Goal: Task Accomplishment & Management: Complete application form

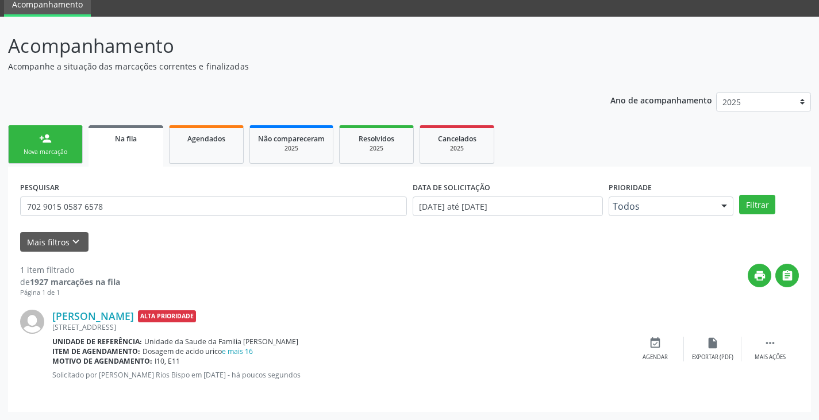
click at [29, 145] on link "person_add Nova marcação" at bounding box center [45, 144] width 75 height 38
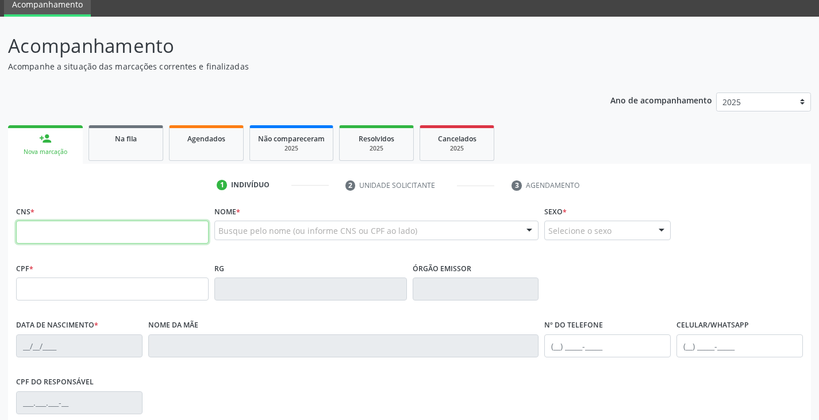
click at [116, 234] on input "text" at bounding box center [112, 232] width 192 height 23
type input "702 1097 5625 1891"
type input "068.055.855-11"
type input "1[DATE]"
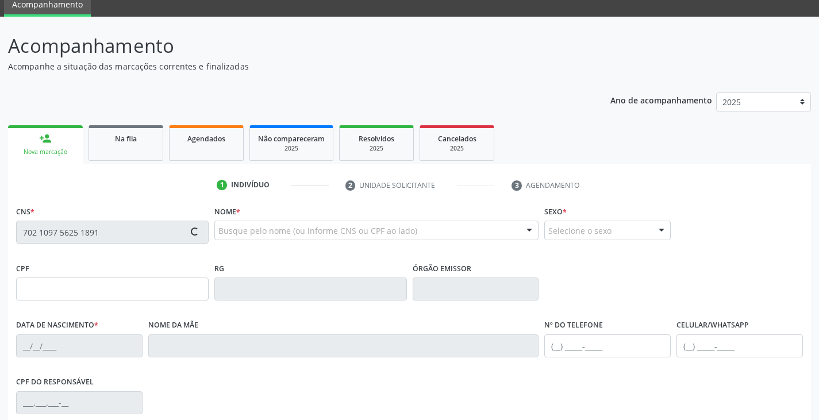
type input "[PERSON_NAME]"
type input "[PHONE_NUMBER]"
type input "449.053.195-87"
type input "S/N"
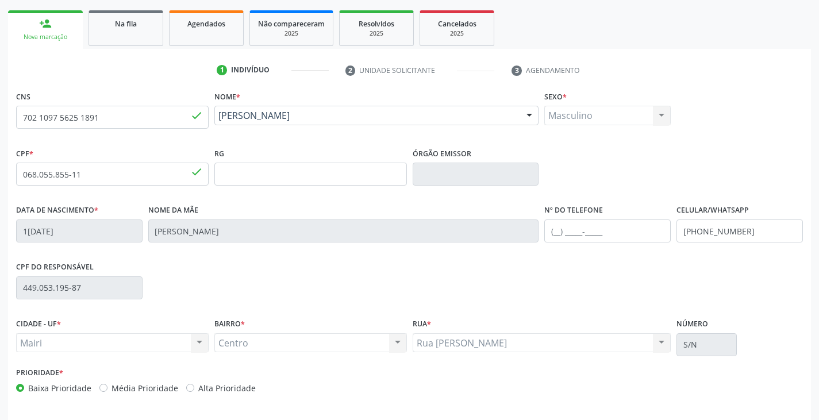
scroll to position [203, 0]
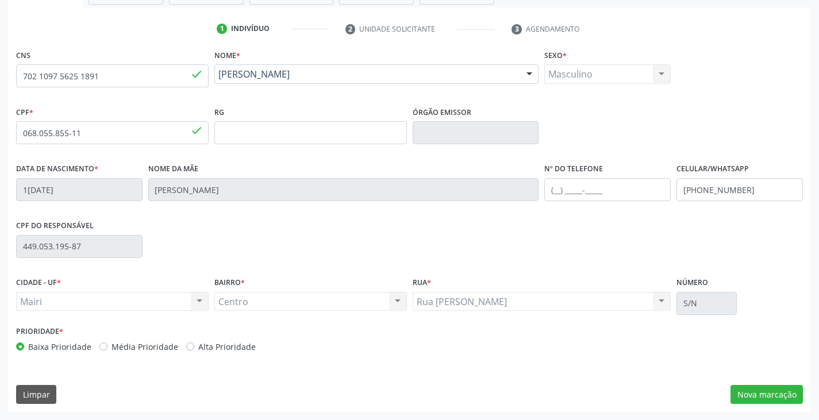
click at [240, 347] on label "Alta Prioridade" at bounding box center [226, 347] width 57 height 12
click at [194, 347] on input "Alta Prioridade" at bounding box center [190, 346] width 8 height 10
radio input "true"
drag, startPoint x: 764, startPoint y: 190, endPoint x: 664, endPoint y: 188, distance: 99.4
click at [664, 188] on div "Data de nascimento * [DATE] Nome da mãe [PERSON_NAME] Macedo Nº do Telefone Cel…" at bounding box center [409, 188] width 792 height 57
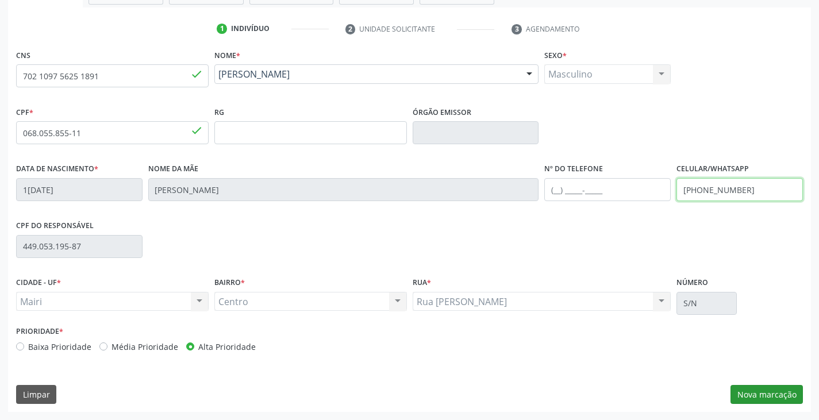
type input "[PHONE_NUMBER]"
click at [768, 394] on button "Nova marcação" at bounding box center [766, 395] width 72 height 20
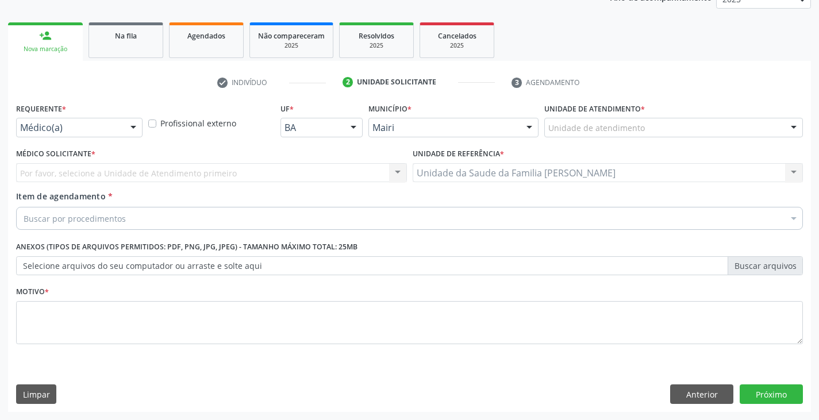
scroll to position [149, 0]
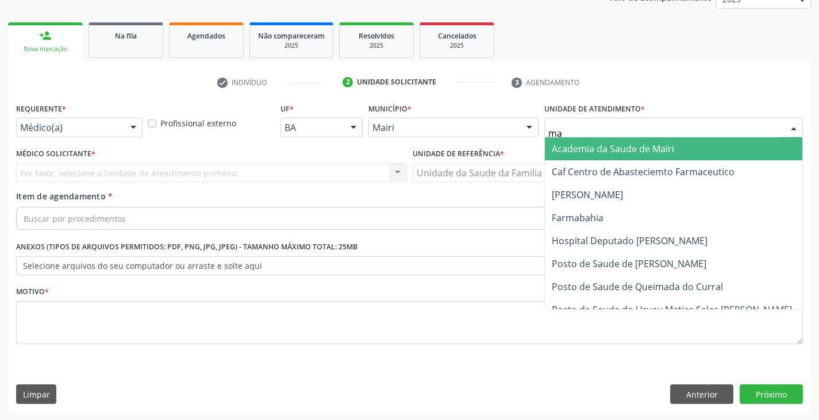
type input "mar"
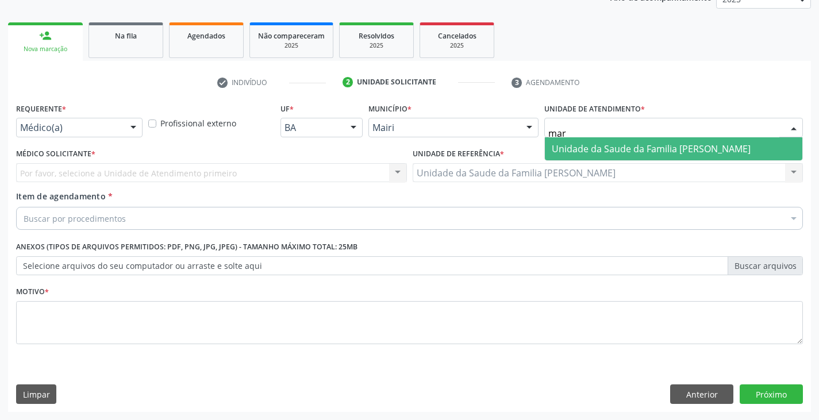
click at [591, 150] on span "Unidade da Saude da Familia [PERSON_NAME]" at bounding box center [651, 148] width 199 height 13
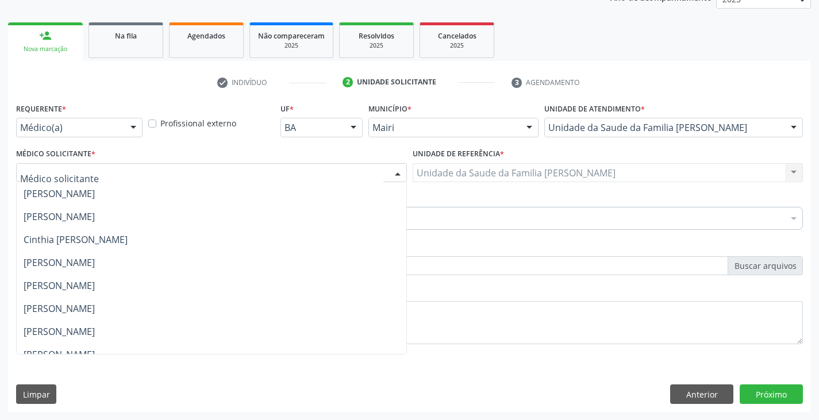
scroll to position [150, 0]
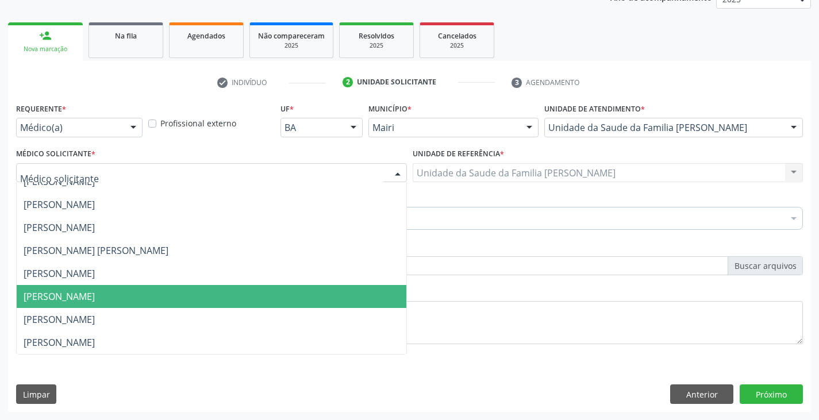
click at [49, 290] on span "[PERSON_NAME]" at bounding box center [59, 296] width 71 height 13
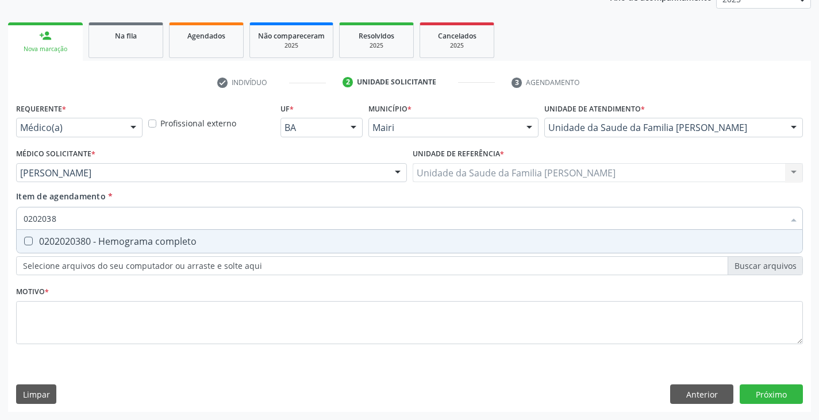
type input "02020380"
click at [118, 249] on span "0202020380 - Hemograma completo" at bounding box center [409, 241] width 785 height 23
checkbox completo "true"
type input "020203"
checkbox completo "false"
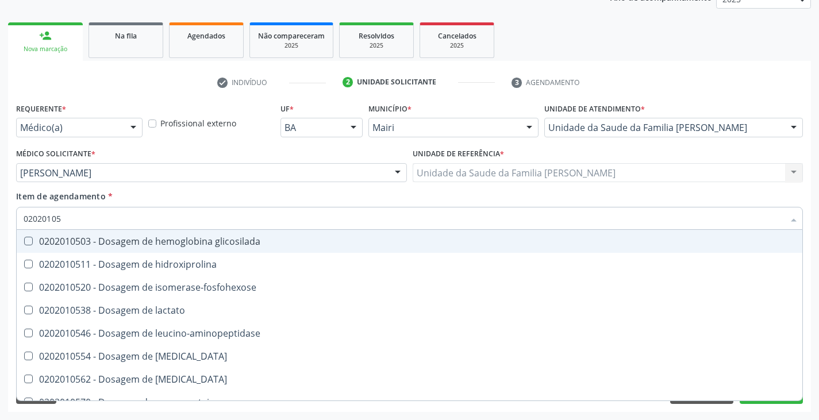
type input "020201050"
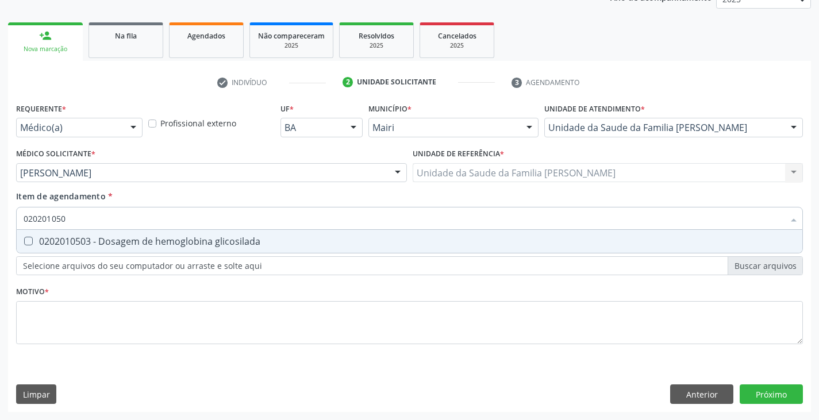
click at [118, 249] on span "0202010503 - Dosagem de hemoglobina glicosilada" at bounding box center [409, 241] width 785 height 23
checkbox glicosilada "true"
type input "0202010"
checkbox glicosilada "false"
type input "020201069"
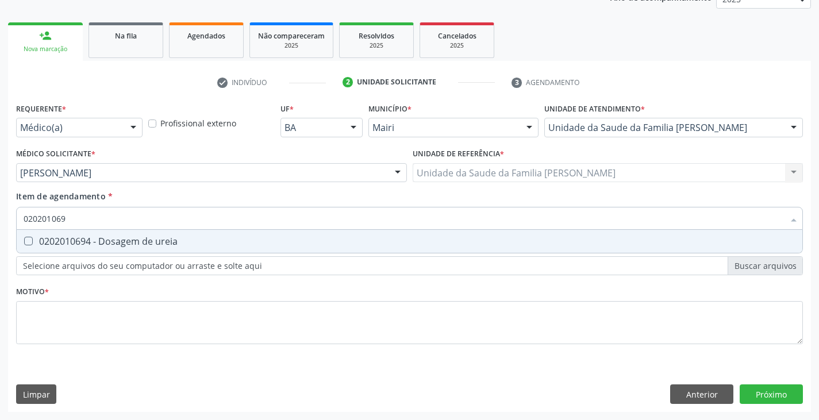
click at [108, 256] on div "Requerente * Médico(a) Médico(a) Enfermeiro(a) Paciente Nenhum resultado encont…" at bounding box center [409, 230] width 786 height 260
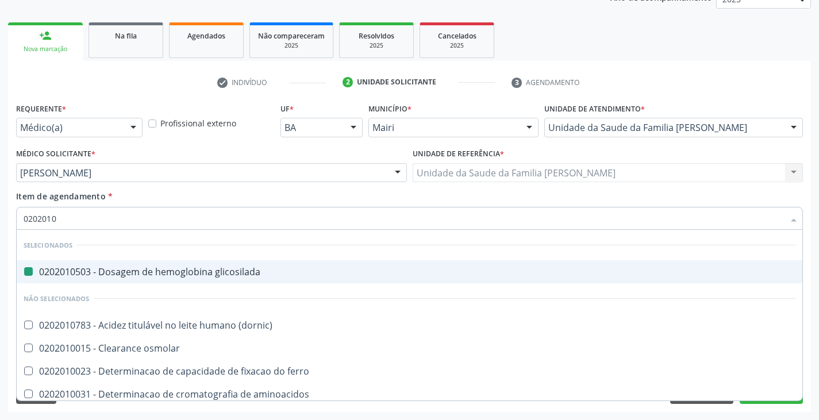
type input "02020106"
checkbox glicosilada "false"
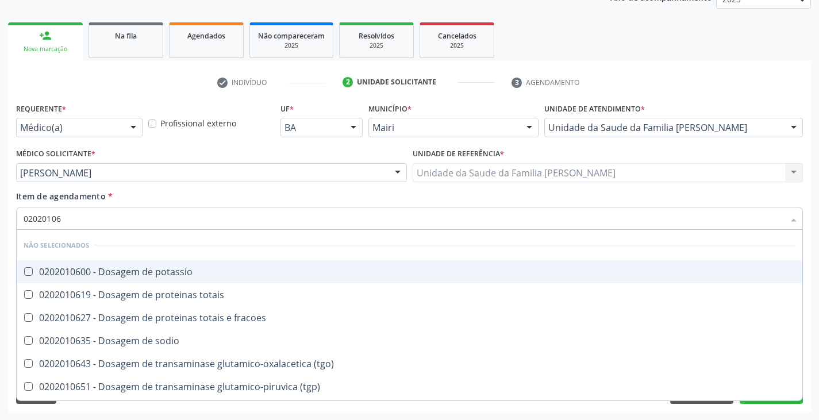
type input "020201069"
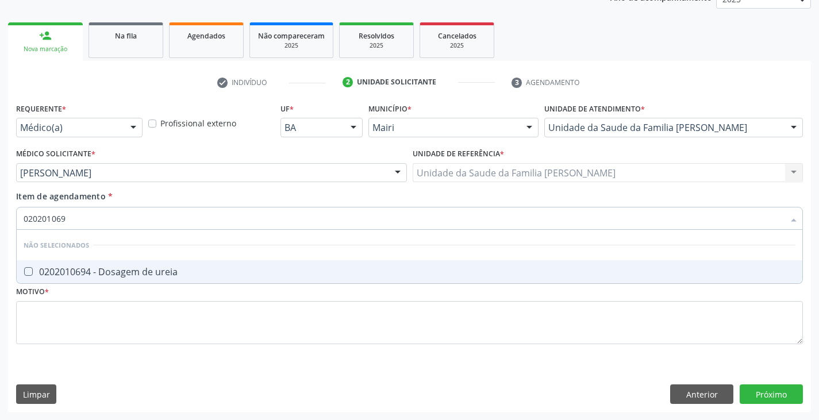
click at [93, 271] on div "0202010694 - Dosagem de ureia" at bounding box center [410, 271] width 772 height 9
checkbox ureia "true"
click at [99, 218] on input "020201069" at bounding box center [404, 218] width 760 height 23
type input "02020106"
checkbox ureia "false"
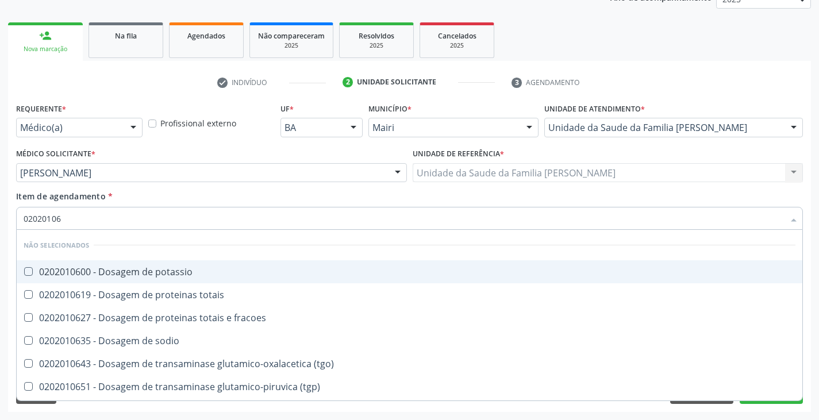
type input "0202010"
checkbox potassio "true"
checkbox ureia "false"
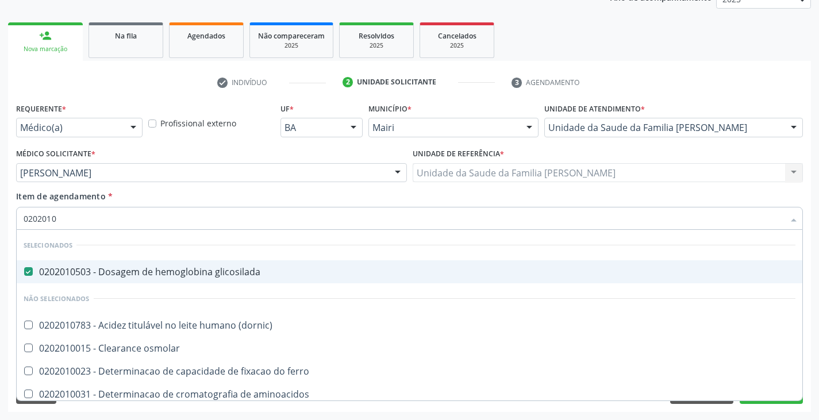
type input "02020103"
checkbox glicosilada "false"
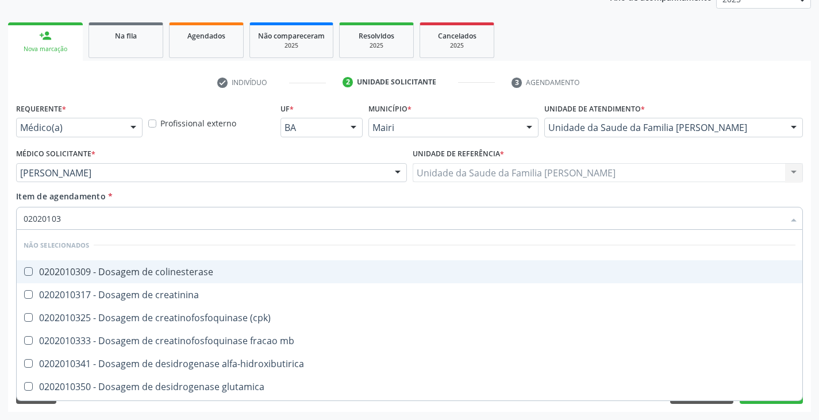
type input "020201031"
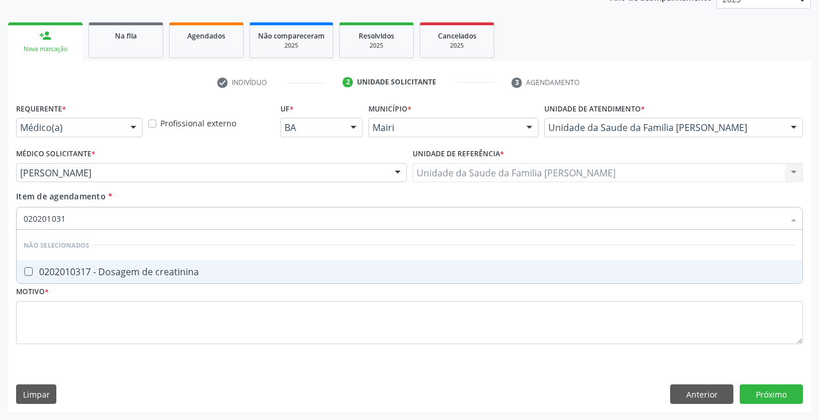
click at [103, 276] on div "0202010317 - Dosagem de creatinina" at bounding box center [410, 271] width 772 height 9
checkbox creatinina "true"
click at [98, 217] on input "020201031" at bounding box center [404, 218] width 760 height 23
type input "02020103"
checkbox creatinina "false"
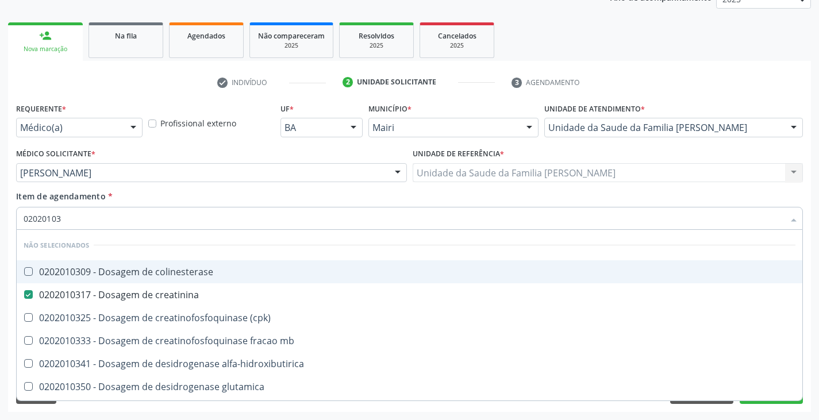
type input "0202010"
checkbox colinesterase "true"
type input "02020101"
checkbox acetona "false"
type input "020201012"
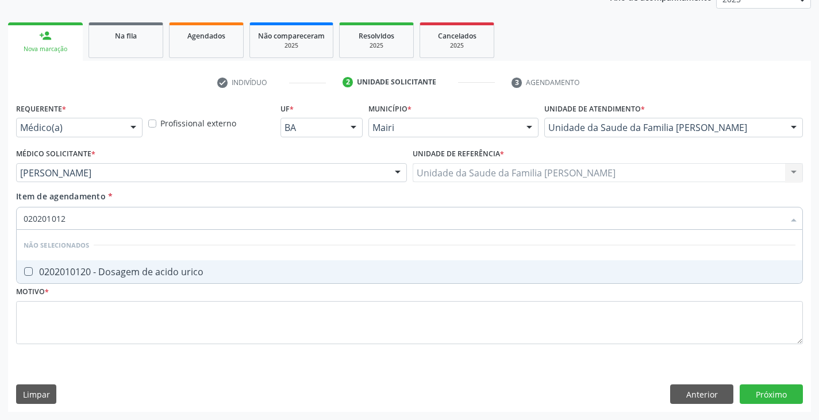
click at [109, 276] on div "0202010120 - Dosagem de acido urico" at bounding box center [410, 271] width 772 height 9
checkbox urico "true"
type input "02020101"
checkbox urico "false"
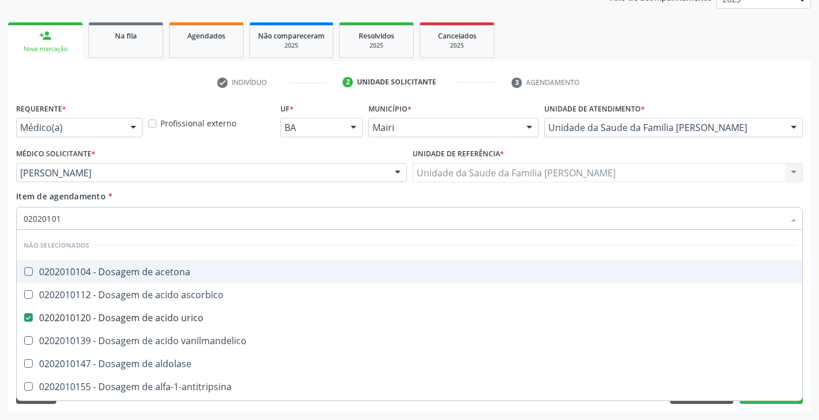
type input "0202010"
checkbox acetona "true"
checkbox urico "false"
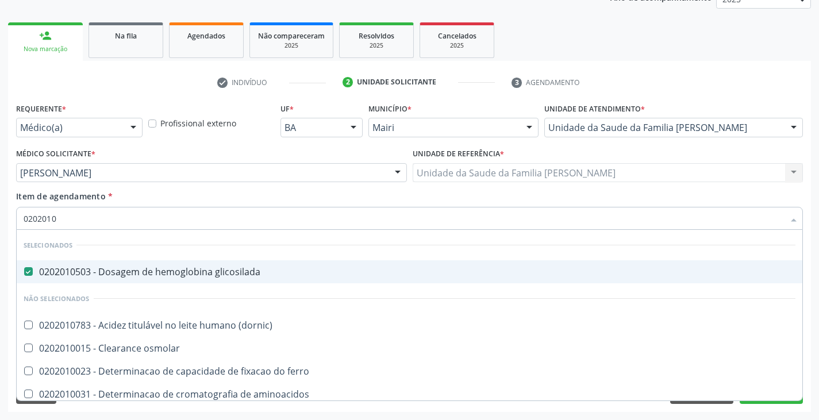
type input "02020102"
checkbox glicosilada "false"
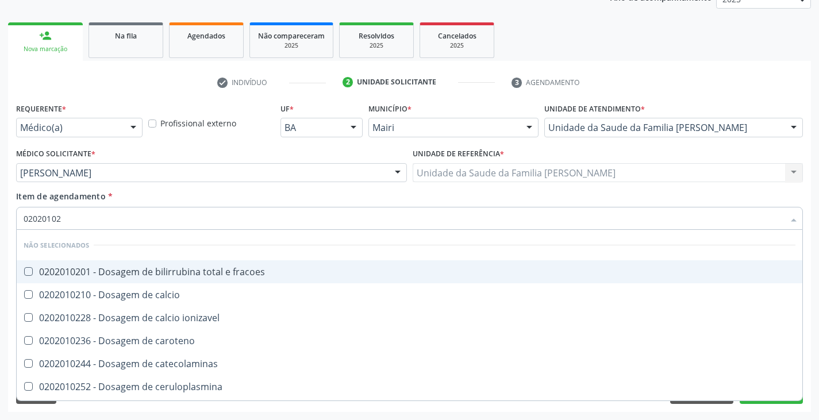
type input "020201029"
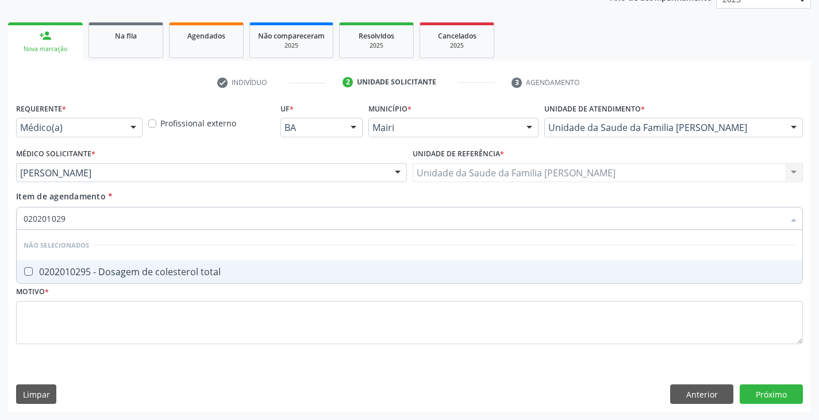
click at [109, 276] on div "0202010295 - Dosagem de colesterol total" at bounding box center [410, 271] width 772 height 9
checkbox total "true"
type input "02020102"
checkbox total "false"
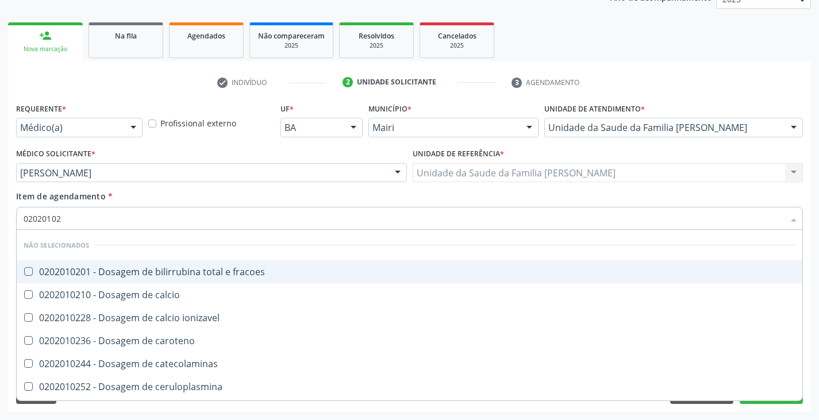
type input "0202010"
checkbox fracoes "true"
checkbox total "false"
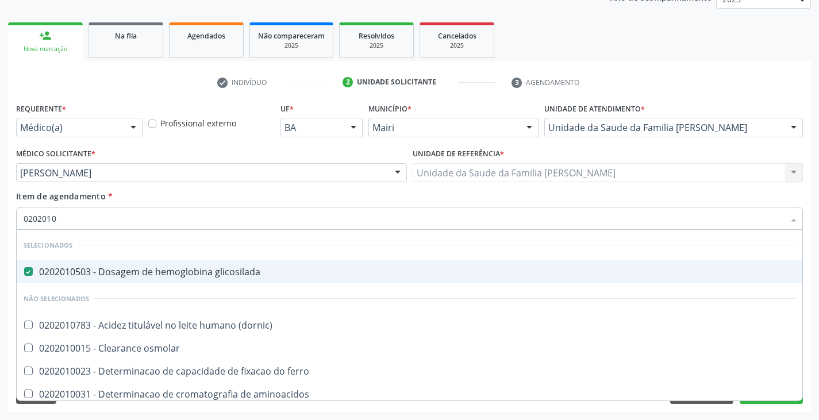
type input "02020102"
checkbox glicosilada "false"
checkbox dosagens\) "true"
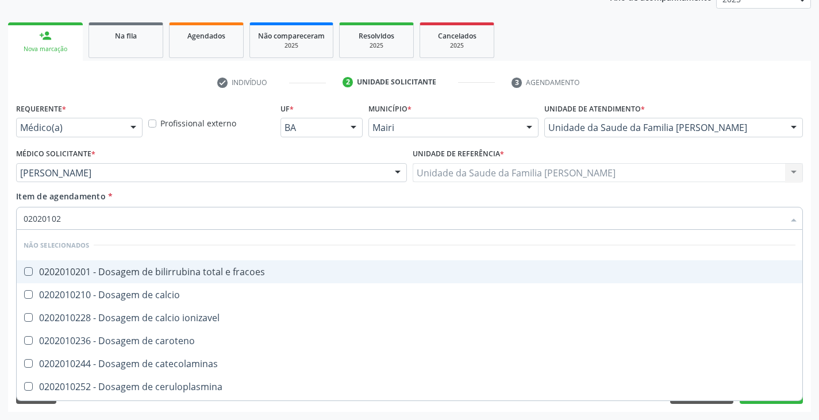
type input "020201027"
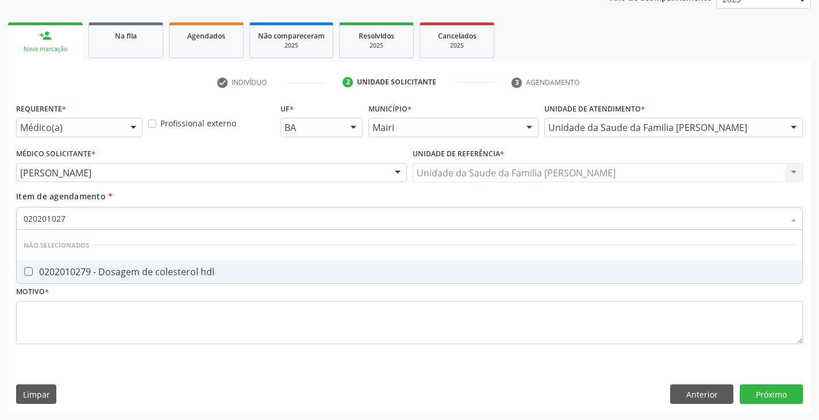
click at [109, 276] on div "0202010279 - Dosagem de colesterol hdl" at bounding box center [410, 271] width 772 height 9
checkbox hdl "true"
type input "02020102"
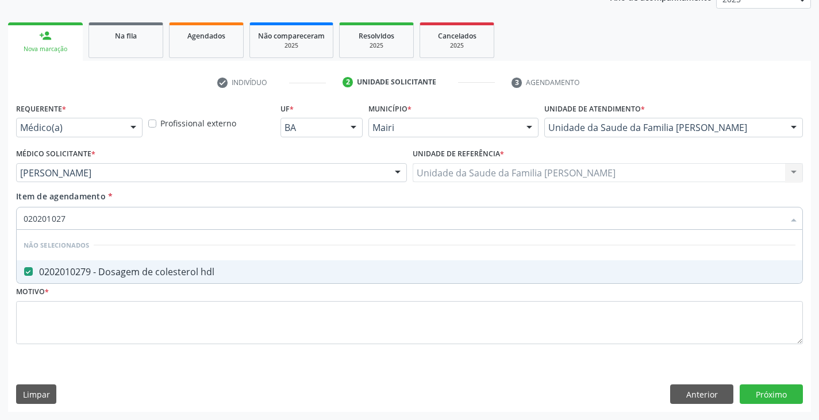
checkbox hdl "false"
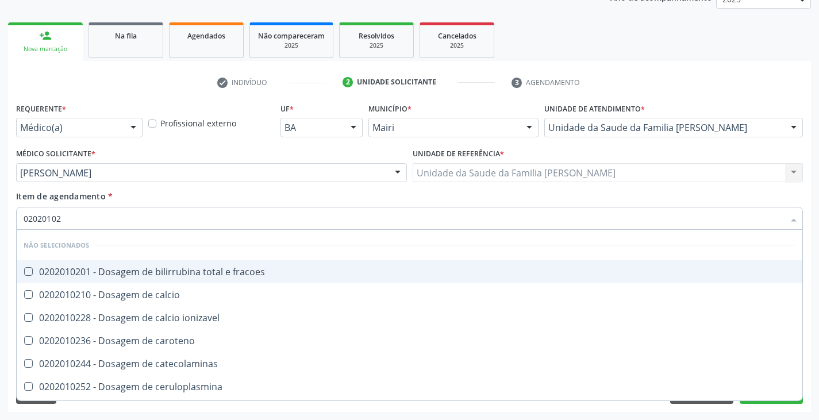
type input "020201028"
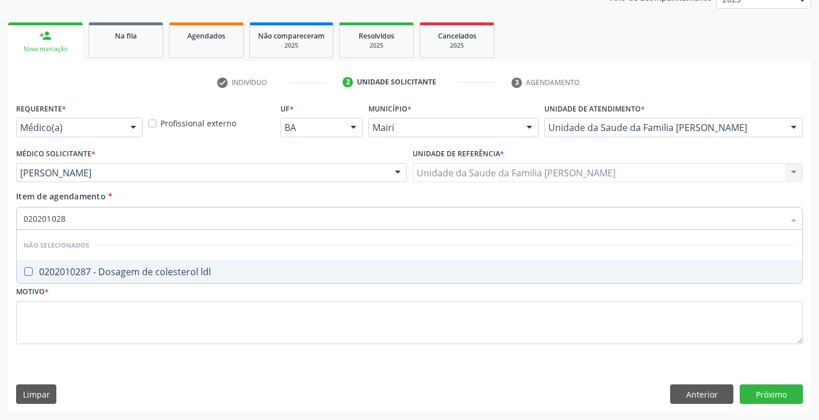
click at [109, 276] on div "0202010287 - Dosagem de colesterol ldl" at bounding box center [410, 271] width 772 height 9
checkbox ldl "true"
type input "02020102"
checkbox ldl "false"
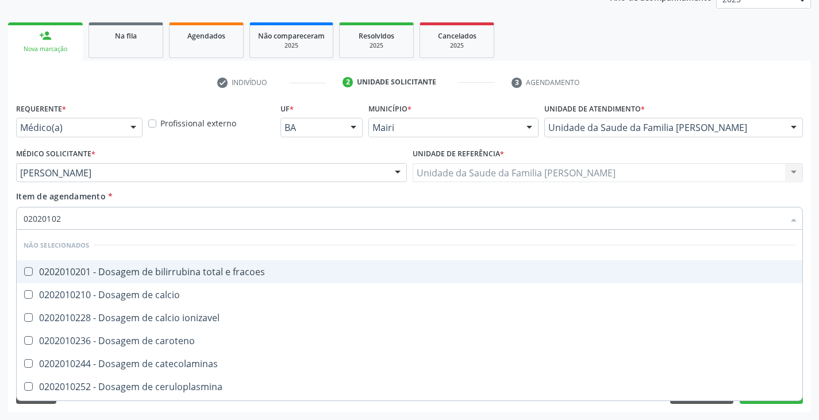
type input "0202010"
checkbox fracoes "true"
checkbox hdl "false"
checkbox ldl "false"
checkbox total "false"
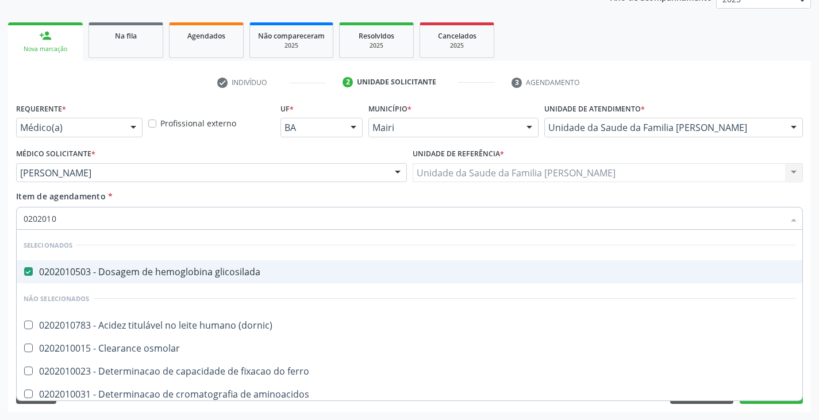
type input "02020106"
checkbox glicosilada "false"
checkbox dosagens\) "true"
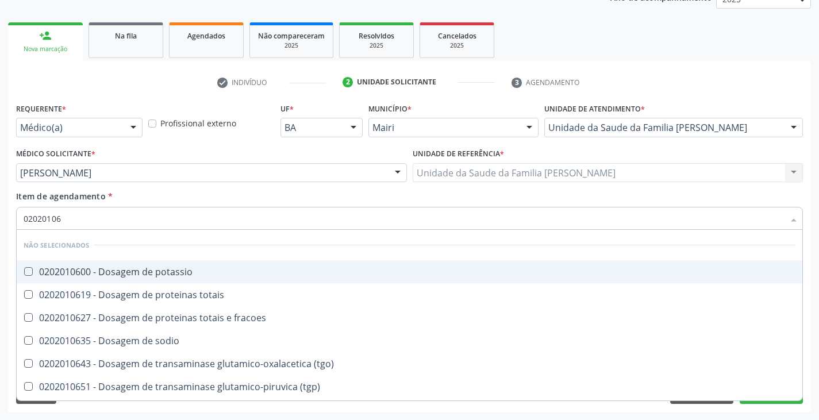
type input "020201064"
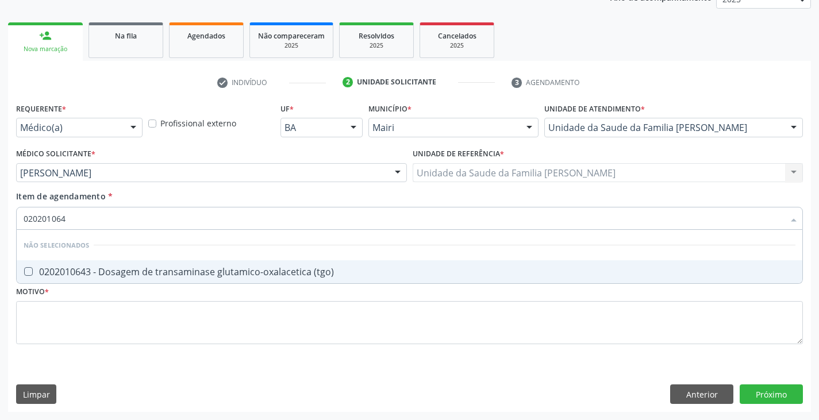
click at [109, 276] on div "0202010643 - Dosagem de transaminase glutamico-oxalacetica (tgo)" at bounding box center [410, 271] width 772 height 9
checkbox \(tgo\) "true"
type input "02020106"
checkbox \(tgo\) "false"
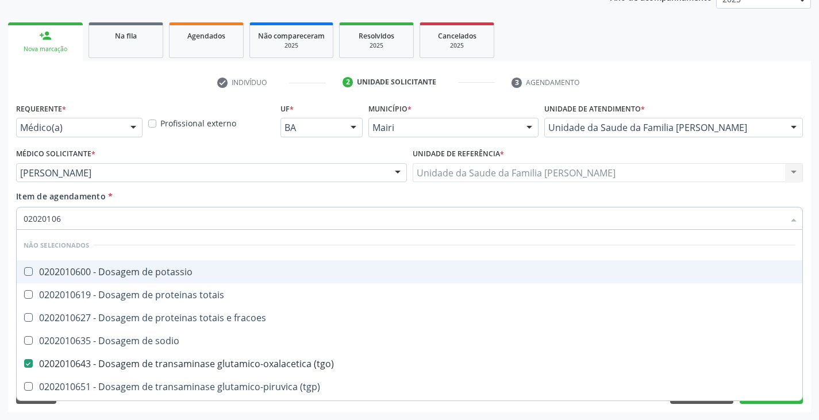
type input "020201065"
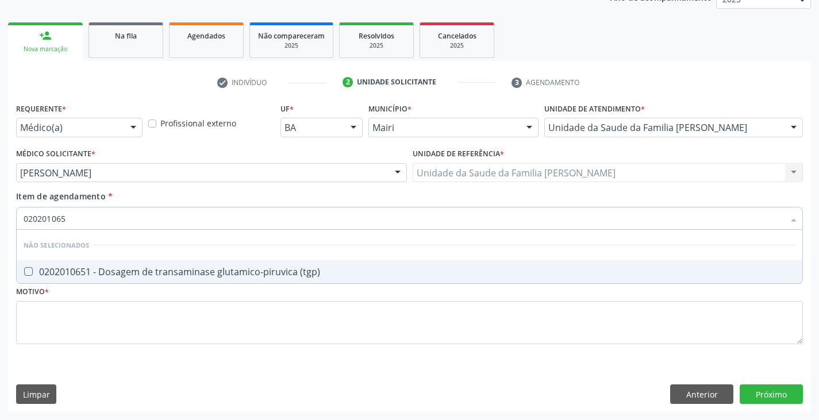
click at [109, 276] on div "0202010651 - Dosagem de transaminase glutamico-piruvica (tgp)" at bounding box center [410, 271] width 772 height 9
checkbox \(tgp\) "true"
type input "02020106"
checkbox \(tgp\) "false"
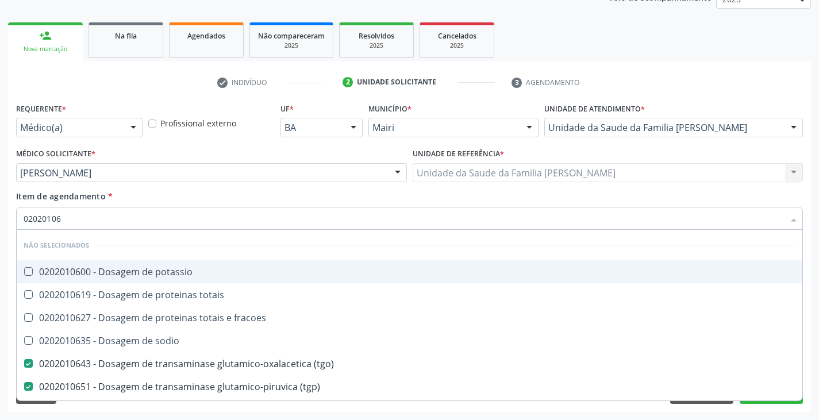
type input "0202010"
checkbox potassio "true"
checkbox \(tgo\) "false"
checkbox \(tgp\) "false"
checkbox ureia "false"
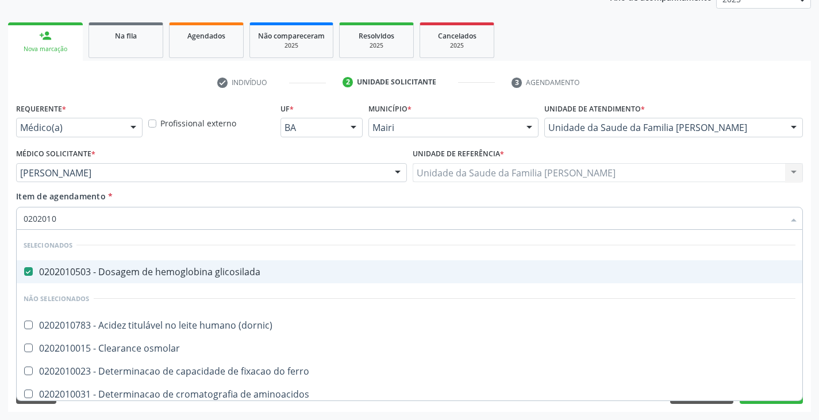
type input "02020106"
checkbox glicosilada "false"
checkbox ferro "true"
checkbox aminoacidos "true"
checkbox dosagens\) "true"
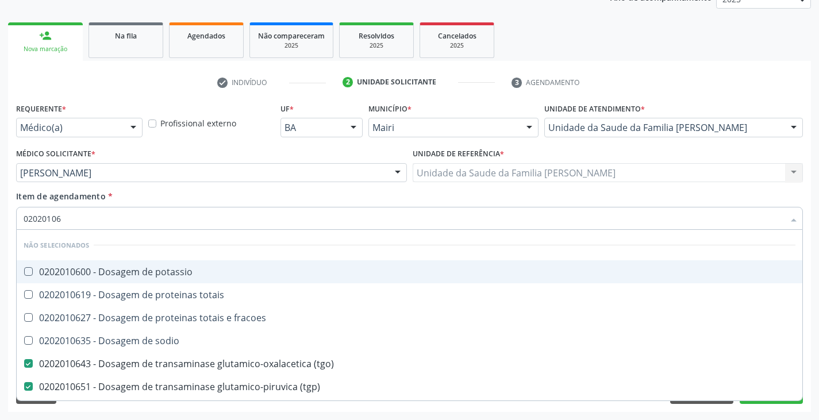
type input "020201063"
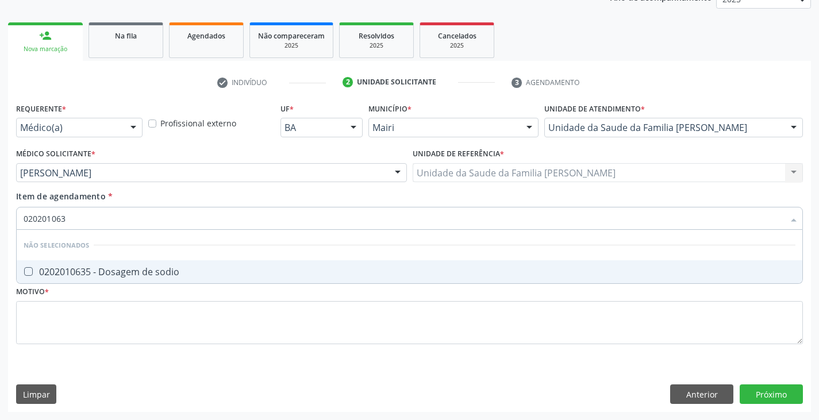
click at [109, 276] on div "0202010635 - Dosagem de sodio" at bounding box center [410, 271] width 772 height 9
checkbox sodio "true"
type input "02020106"
checkbox sodio "false"
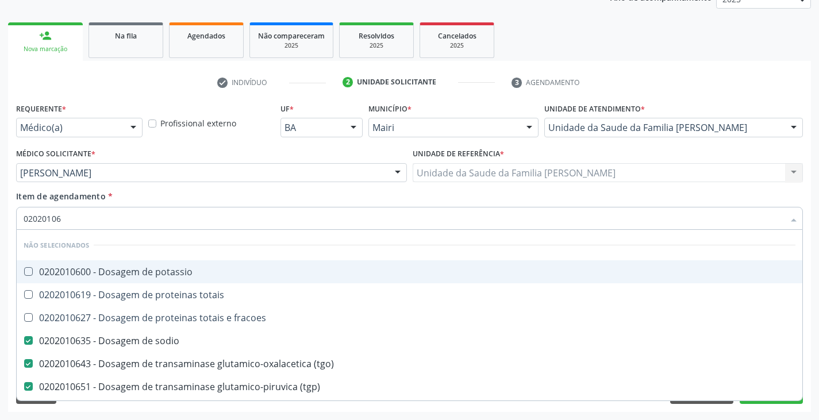
type input "0202010"
checkbox potassio "true"
checkbox sodio "false"
checkbox \(tgo\) "false"
checkbox \(tgp\) "false"
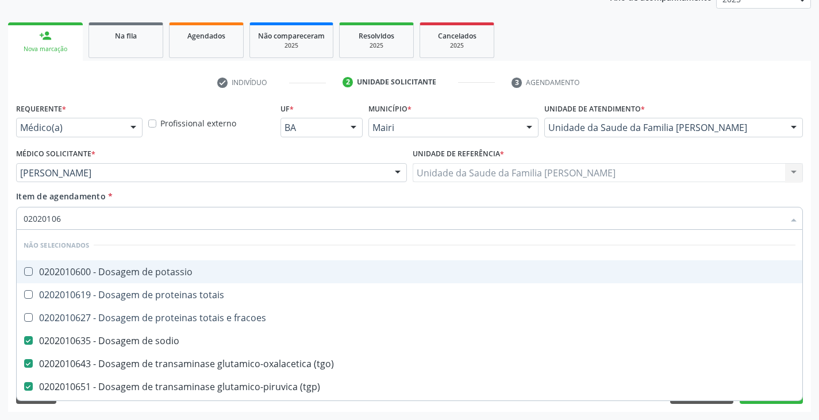
checkbox ureia "false"
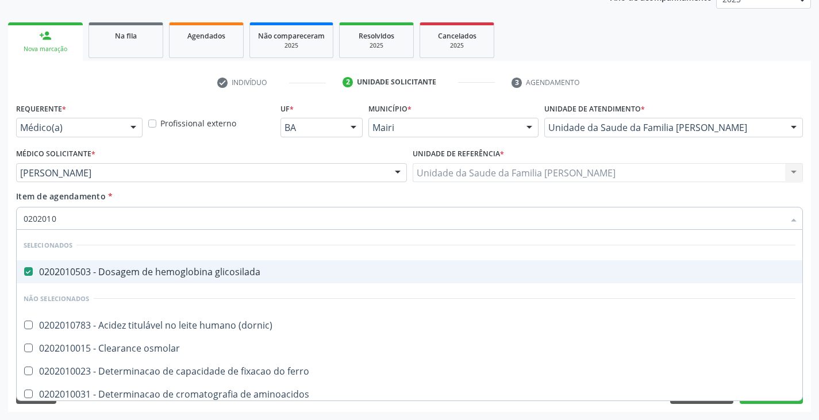
type input "02020104"
checkbox glicosilada "false"
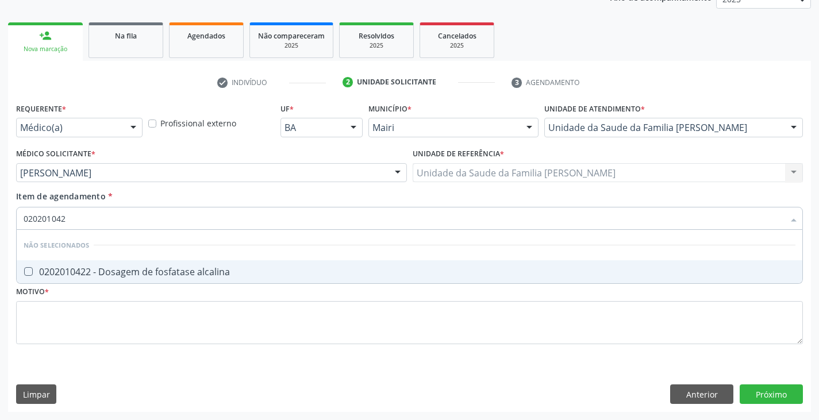
type input "0202010422"
click at [109, 276] on div "0202010422 - Dosagem de fosfatase alcalina" at bounding box center [410, 271] width 772 height 9
checkbox alcalina "true"
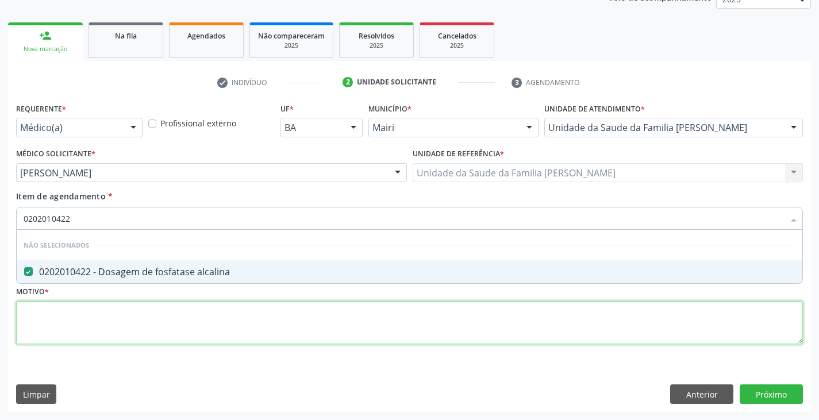
click at [93, 327] on div "Requerente * Médico(a) Médico(a) Enfermeiro(a) Paciente Nenhum resultado encont…" at bounding box center [409, 230] width 786 height 260
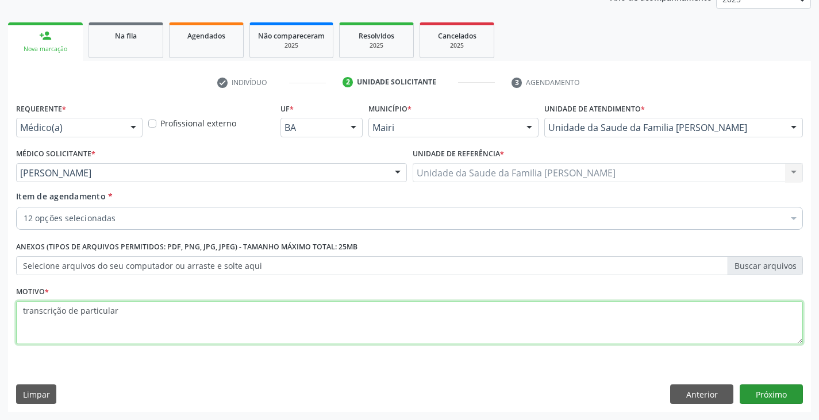
type textarea "transcrição de particular"
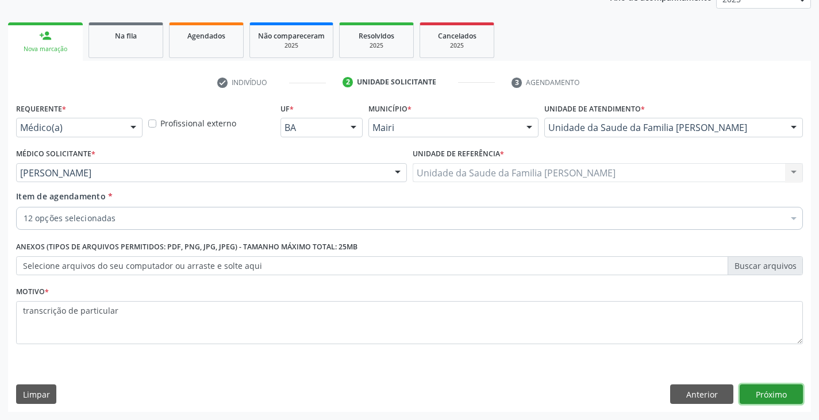
click at [760, 395] on button "Próximo" at bounding box center [770, 394] width 63 height 20
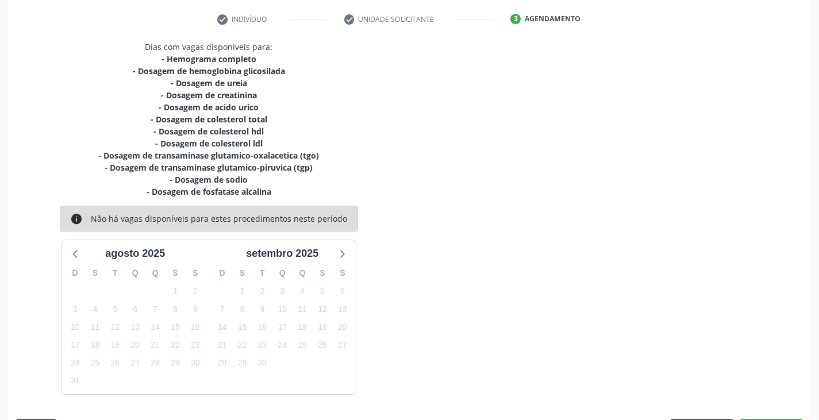
scroll to position [246, 0]
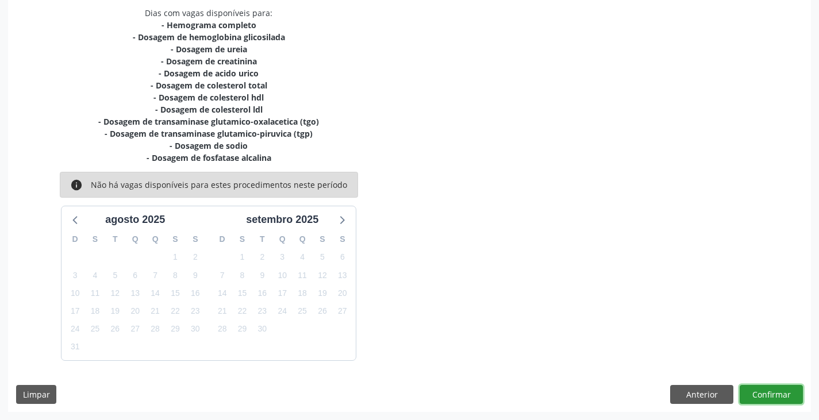
click at [770, 395] on button "Confirmar" at bounding box center [770, 395] width 63 height 20
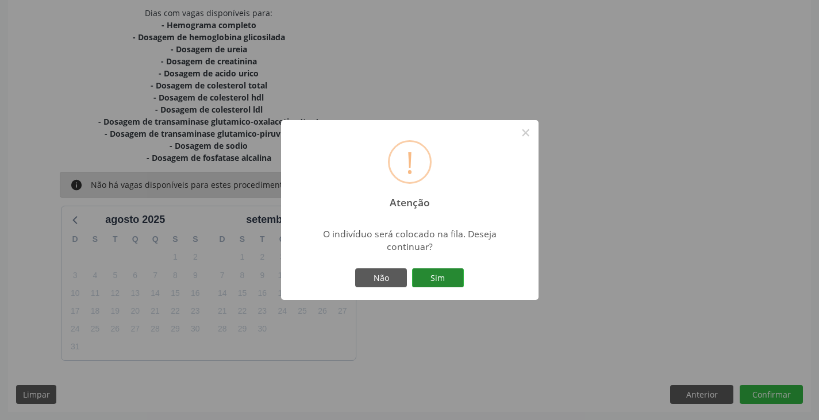
click at [460, 283] on button "Sim" at bounding box center [438, 278] width 52 height 20
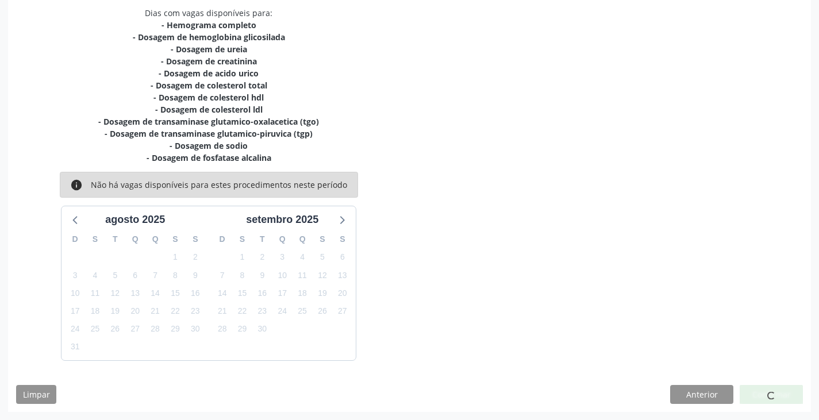
scroll to position [0, 0]
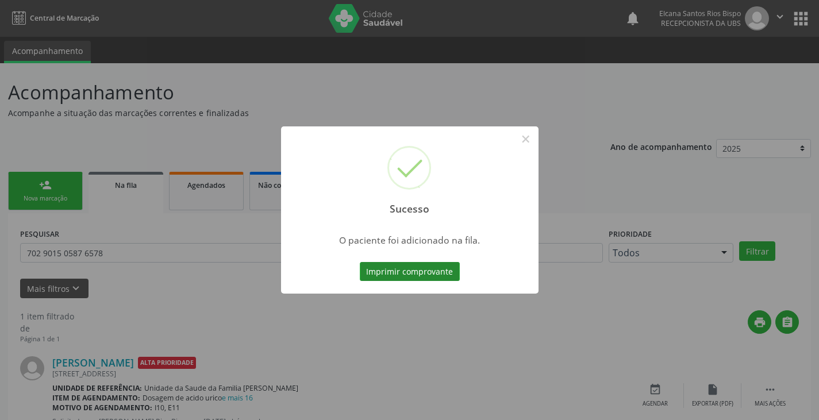
click at [388, 271] on button "Imprimir comprovante" at bounding box center [410, 272] width 100 height 20
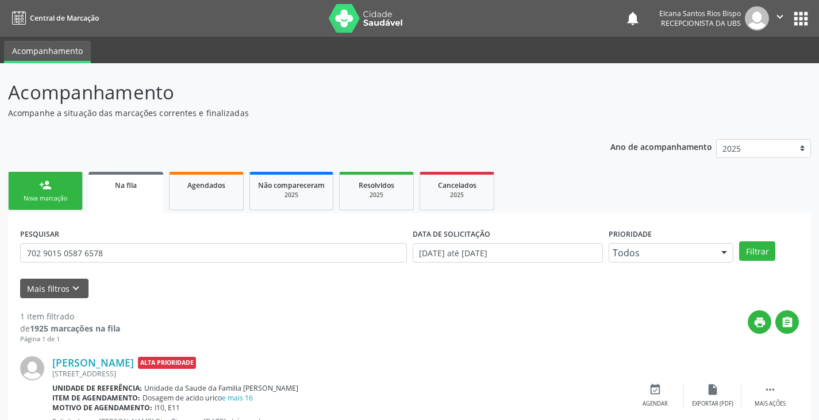
click at [20, 193] on link "person_add Nova marcação" at bounding box center [45, 191] width 75 height 38
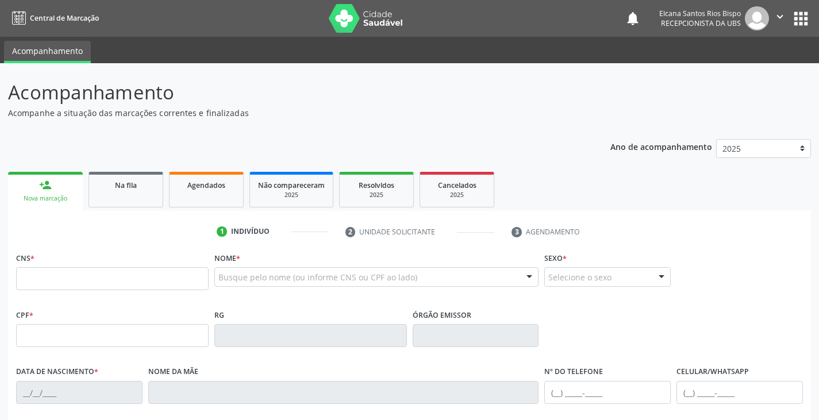
drag, startPoint x: 49, startPoint y: 265, endPoint x: 35, endPoint y: 280, distance: 21.1
click at [46, 270] on div "CNS *" at bounding box center [112, 269] width 192 height 41
click at [35, 279] on input "text" at bounding box center [112, 278] width 192 height 23
paste input "702 1097 5625 1891"
type input "702 1097 5625 1891"
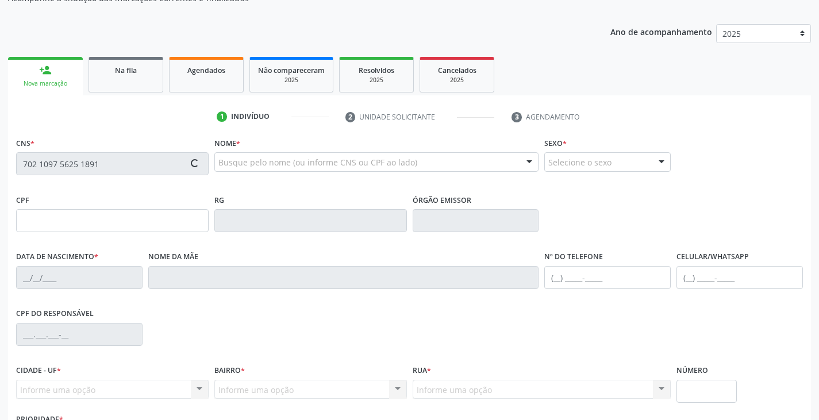
scroll to position [172, 0]
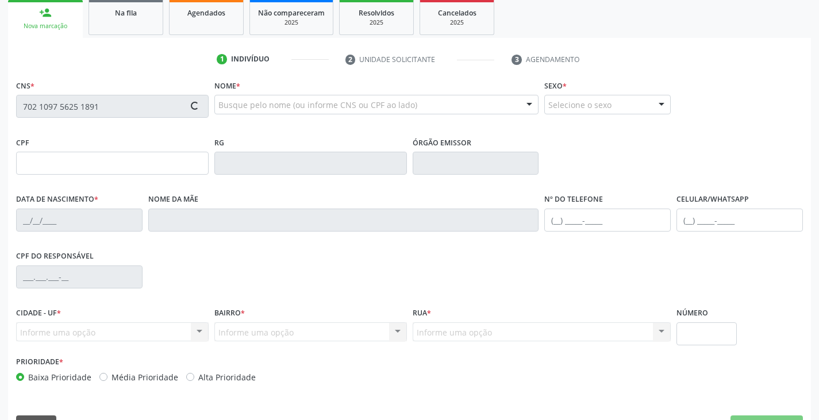
type input "068.055.855-11"
type input "1[DATE]"
type input "[PERSON_NAME]"
type input "[PHONE_NUMBER]"
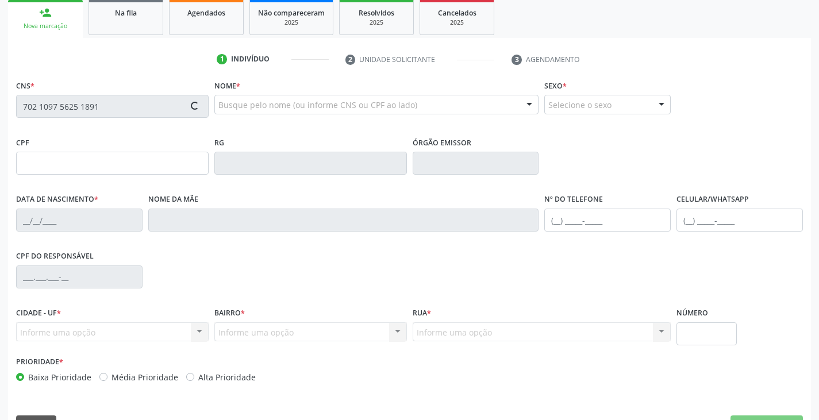
type input "449.053.195-87"
type input "S/N"
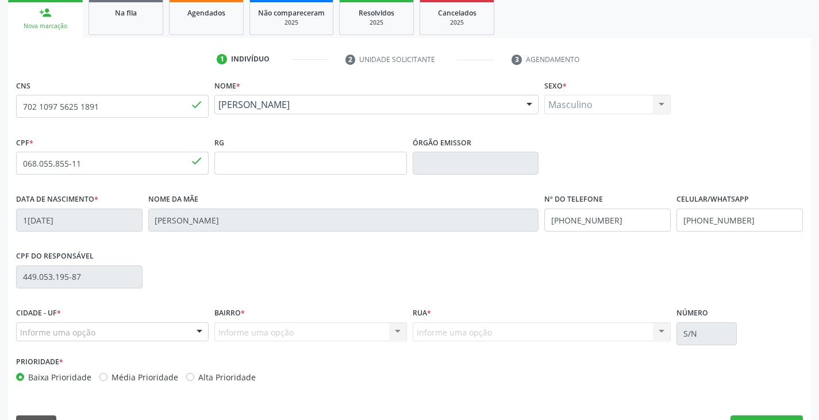
click at [217, 379] on label "Alta Prioridade" at bounding box center [226, 377] width 57 height 12
click at [194, 379] on input "Alta Prioridade" at bounding box center [190, 376] width 8 height 10
radio input "true"
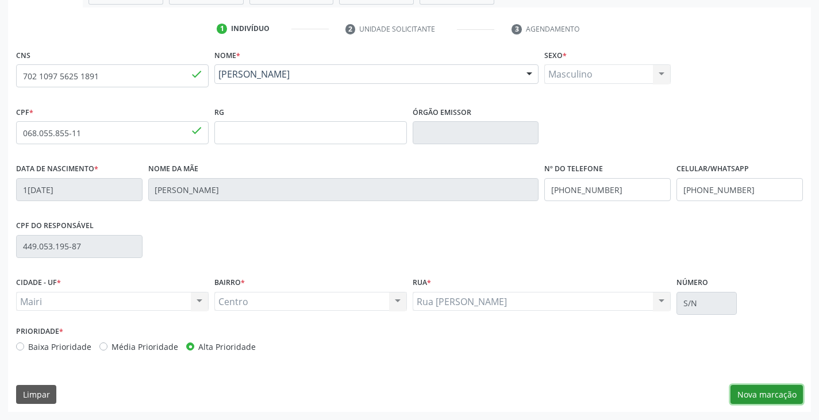
click at [753, 397] on button "Nova marcação" at bounding box center [766, 395] width 72 height 20
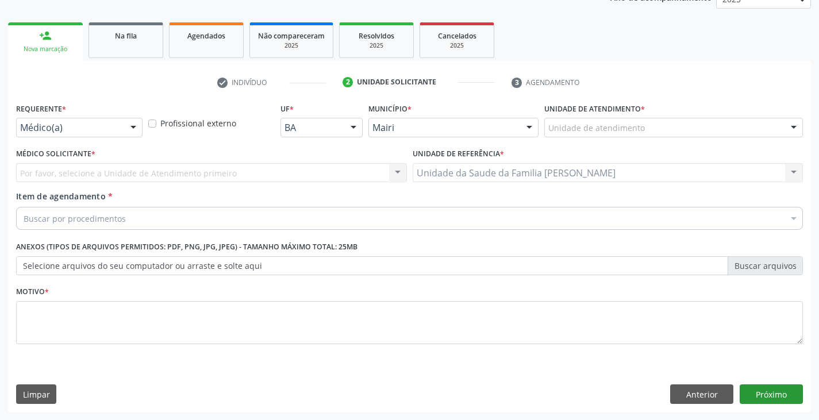
scroll to position [149, 0]
click at [660, 124] on div "Unidade de atendimento" at bounding box center [673, 128] width 259 height 20
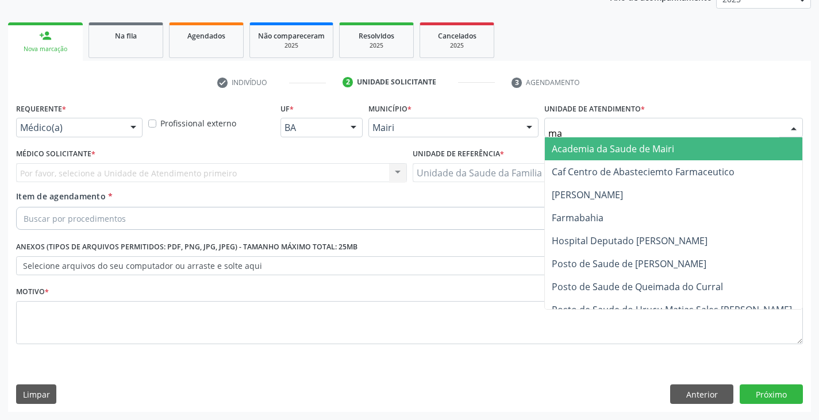
type input "mar"
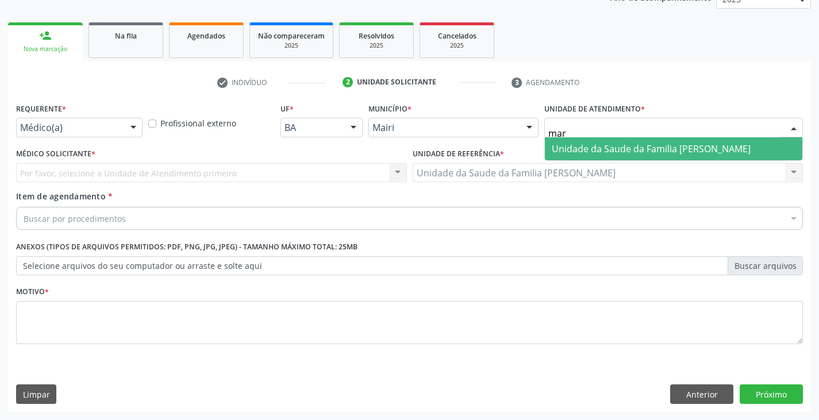
click at [634, 153] on span "Unidade da Saude da Familia [PERSON_NAME]" at bounding box center [651, 148] width 199 height 13
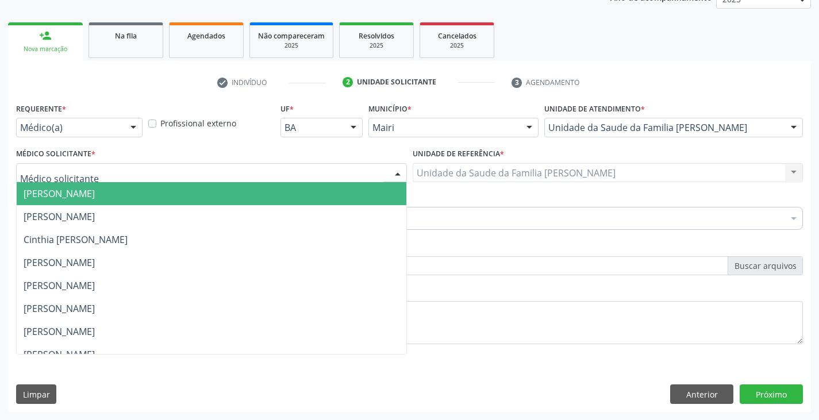
scroll to position [150, 0]
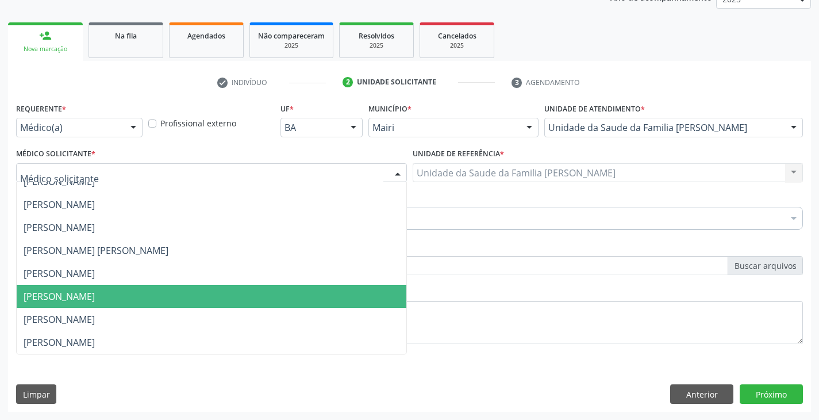
click at [34, 290] on span "[PERSON_NAME]" at bounding box center [212, 296] width 390 height 23
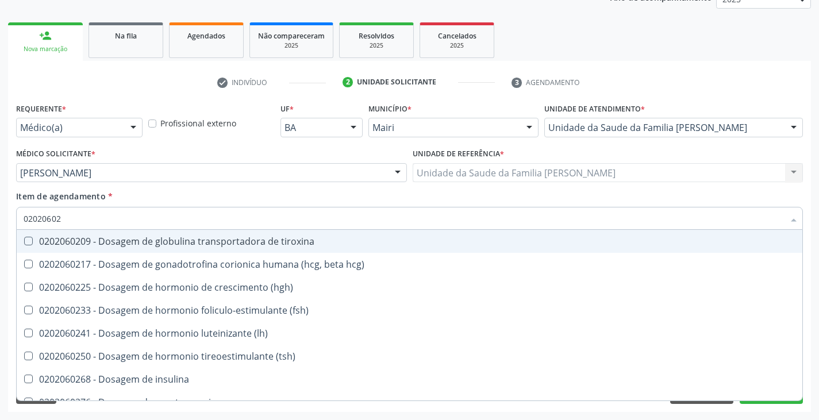
type input "020206025"
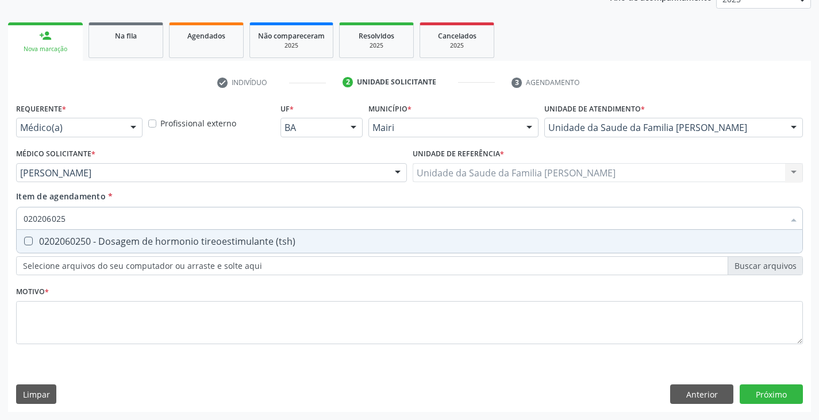
click at [97, 246] on div "0202060250 - Dosagem de hormonio tireoestimulante (tsh)" at bounding box center [410, 241] width 772 height 9
checkbox \(tsh\) "true"
type input "02020602"
checkbox \(tsh\) "false"
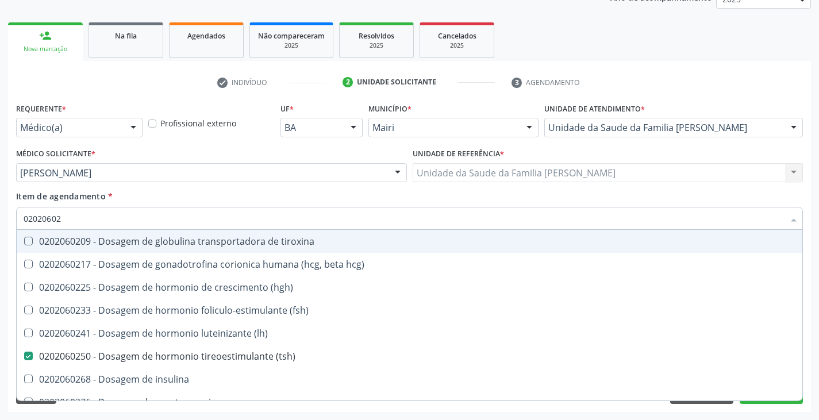
type input "0202060"
checkbox \(tsh\) "false"
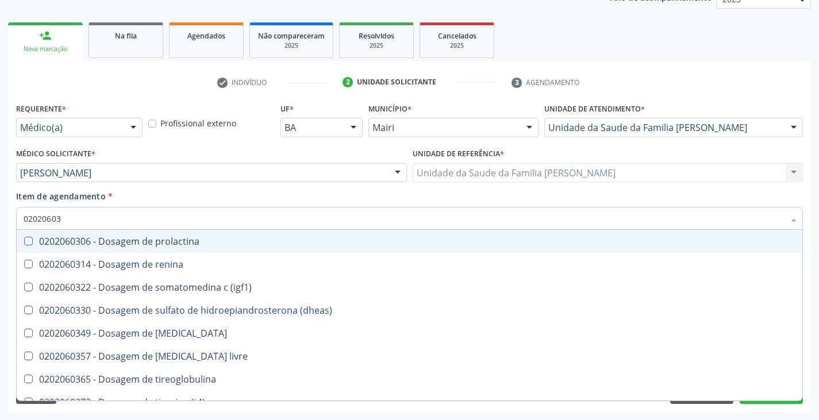
type input "020206038"
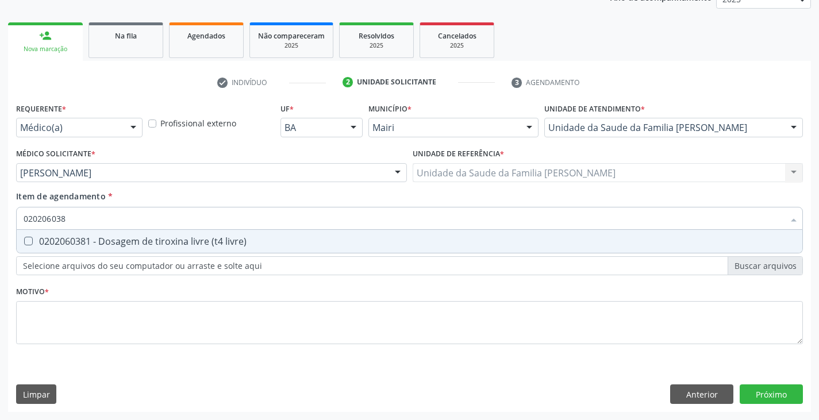
click at [97, 246] on div "0202060381 - Dosagem de tiroxina livre (t4 livre)" at bounding box center [410, 241] width 772 height 9
checkbox livre\) "true"
type input "02020603"
checkbox livre\) "false"
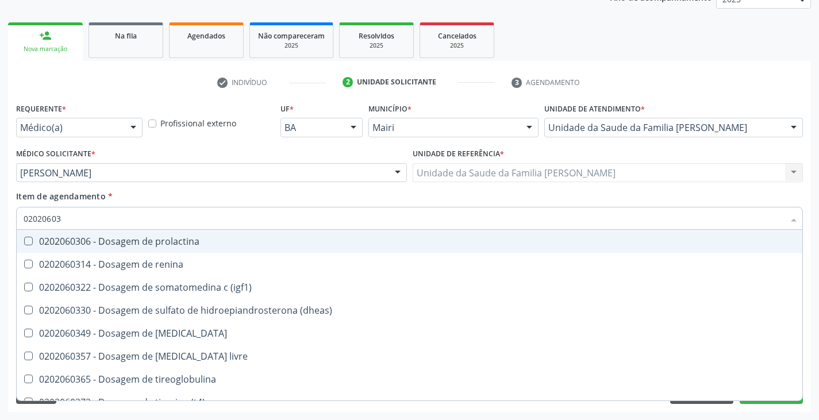
type input "0202060"
checkbox livre\) "false"
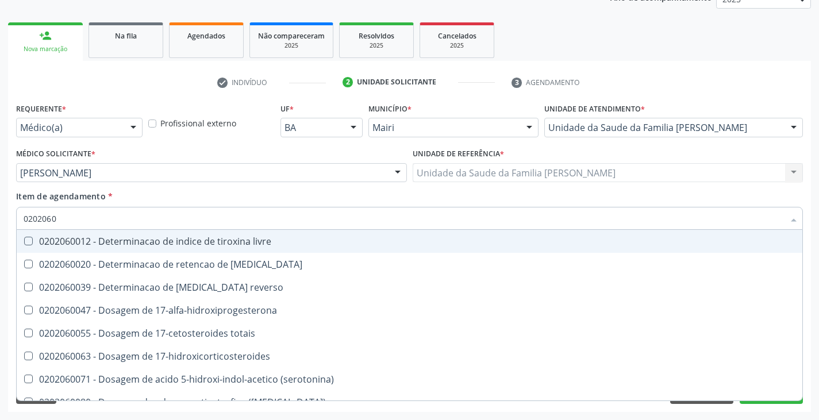
type input "02020603"
checkbox aldosterona "true"
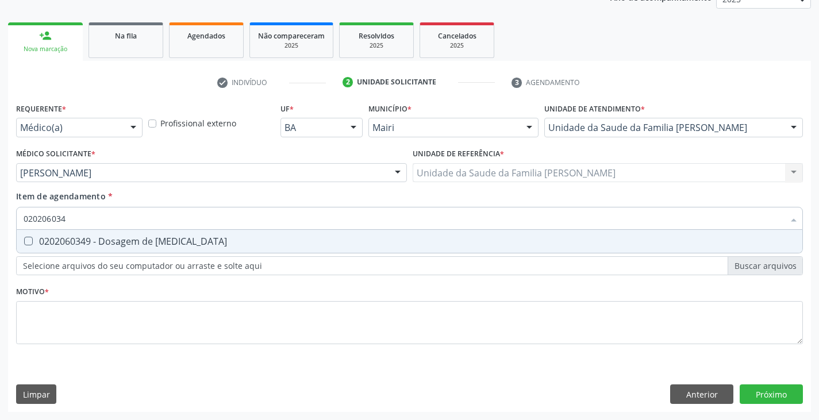
type input "0202060349"
click at [97, 246] on div "0202060349 - Dosagem de [MEDICAL_DATA]" at bounding box center [410, 241] width 772 height 9
checkbox testosterona "true"
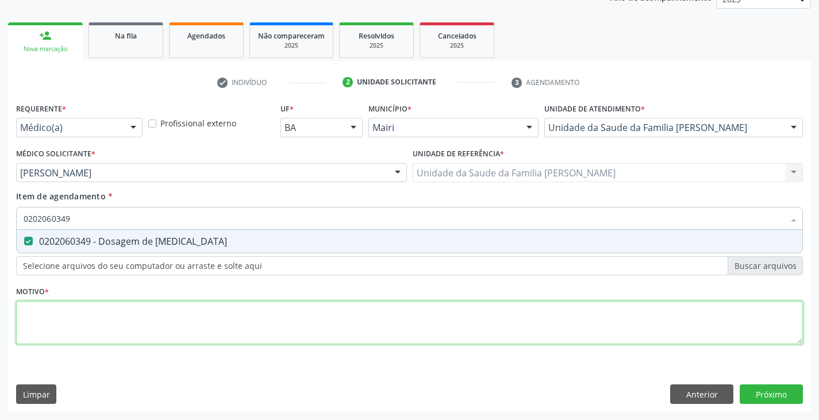
click at [107, 338] on div "Requerente * Médico(a) Médico(a) Enfermeiro(a) Paciente Nenhum resultado encont…" at bounding box center [409, 230] width 786 height 260
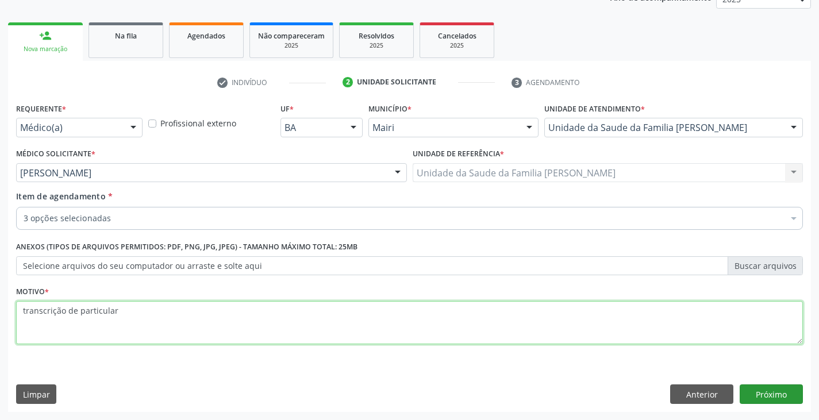
type textarea "transcrição de particular"
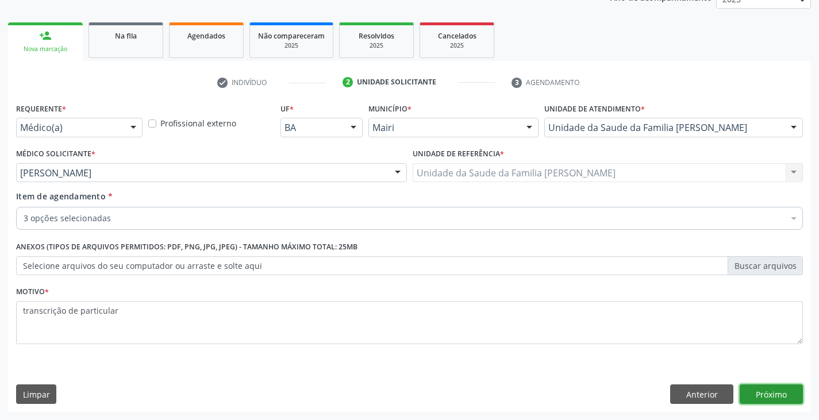
click at [791, 393] on button "Próximo" at bounding box center [770, 394] width 63 height 20
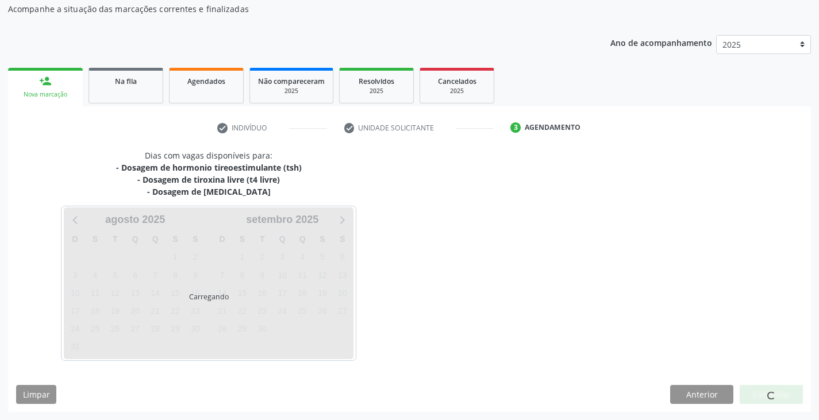
scroll to position [138, 0]
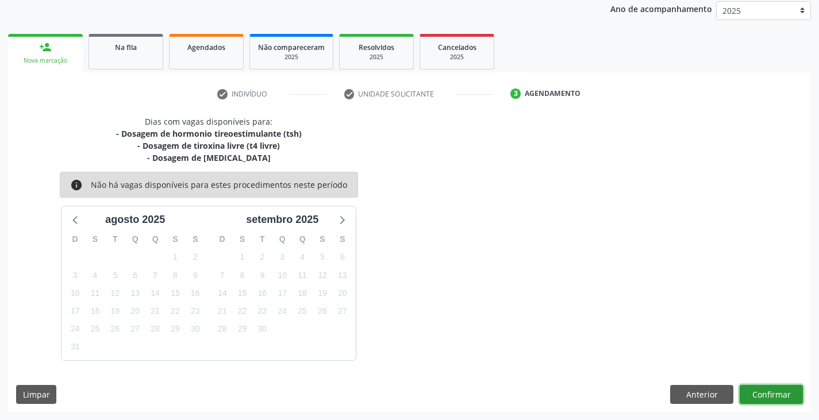
click at [788, 391] on button "Confirmar" at bounding box center [770, 395] width 63 height 20
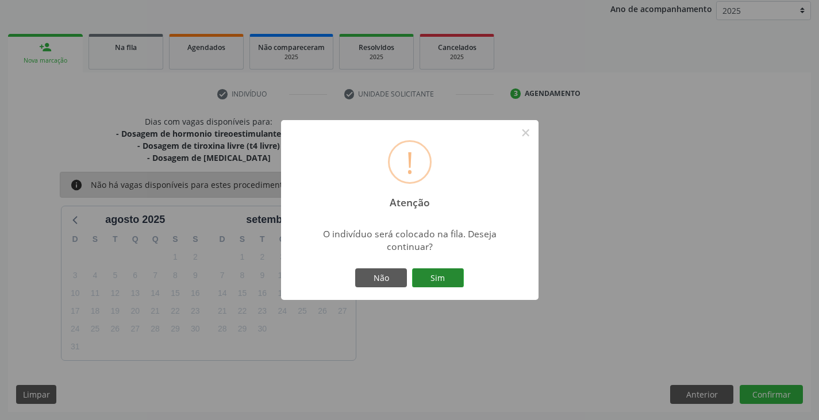
click at [437, 276] on button "Sim" at bounding box center [438, 278] width 52 height 20
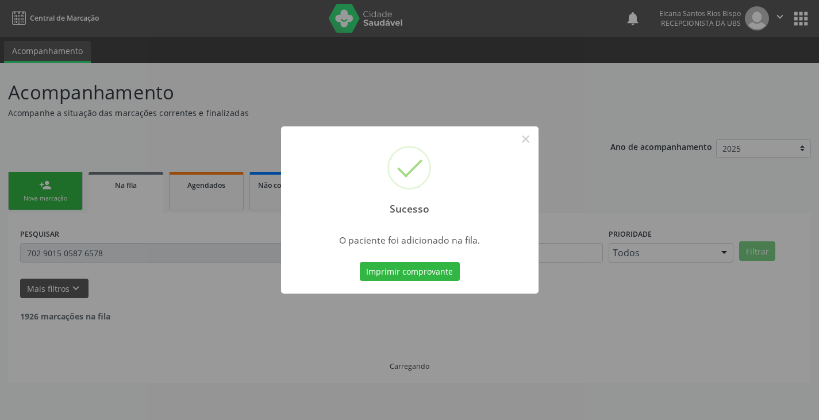
scroll to position [0, 0]
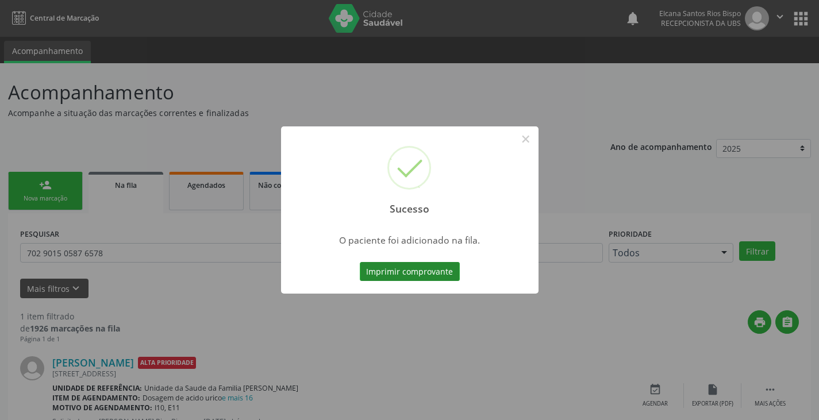
click at [431, 269] on button "Imprimir comprovante" at bounding box center [410, 272] width 100 height 20
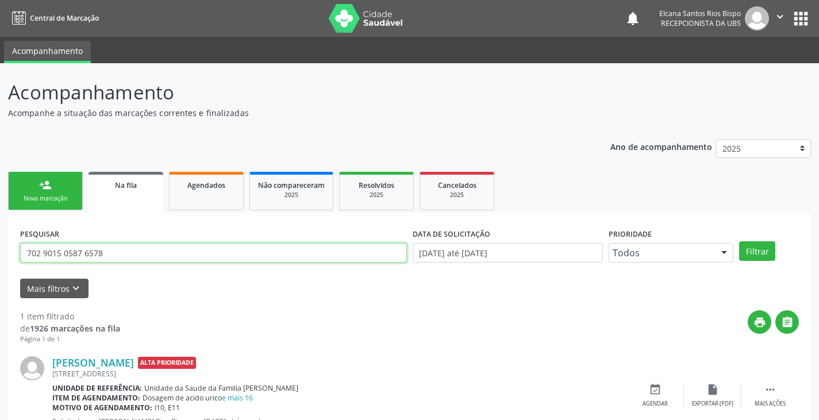
drag, startPoint x: 115, startPoint y: 250, endPoint x: 0, endPoint y: 246, distance: 115.0
click at [0, 246] on div "Acompanhamento Acompanhe a situação das marcações correntes e finalizadas Relat…" at bounding box center [409, 264] width 819 height 403
paste input "1097 5625 1891"
type input "702 1097 5625 1891"
click at [739, 241] on button "Filtrar" at bounding box center [757, 251] width 36 height 20
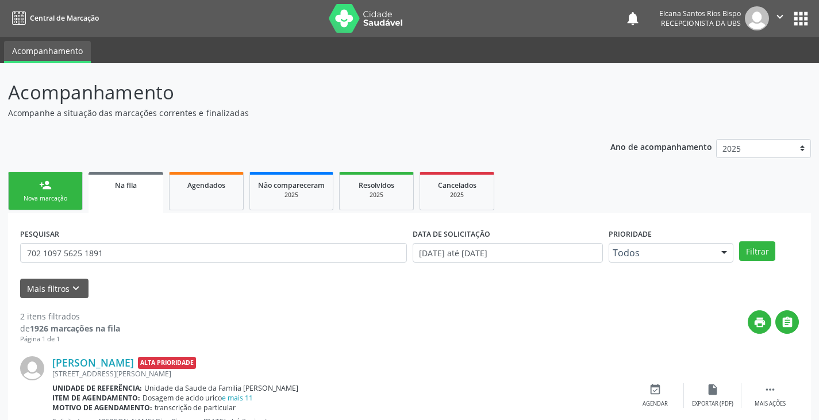
scroll to position [149, 0]
